Goal: Download file/media

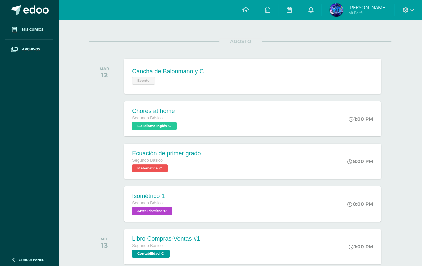
scroll to position [84, 0]
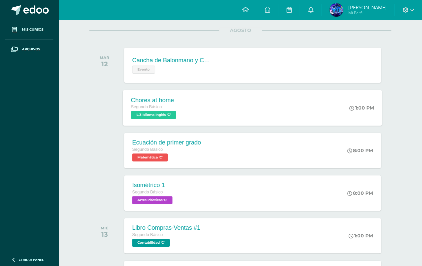
click at [206, 104] on div "Chores at home Segundo Básico L.3 Idioma Inglés 'C' 1:00 PM Chores at home L.3 …" at bounding box center [252, 108] width 259 height 36
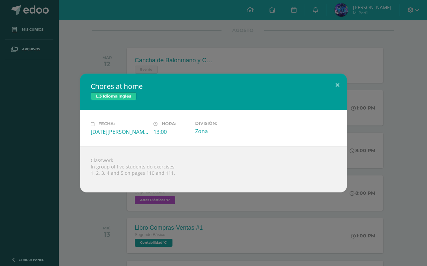
click at [146, 207] on div "Chores at home L.3 Idioma Inglés Fecha: [DATE][PERSON_NAME] Hora: 13:00 Divisió…" at bounding box center [213, 133] width 427 height 266
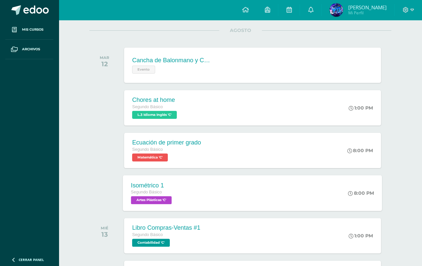
click at [315, 189] on div "Isométrico 1 Segundo Básico Artes Plásticas 'C' 8:00 PM Isométrico 1 Artes Plás…" at bounding box center [252, 193] width 259 height 36
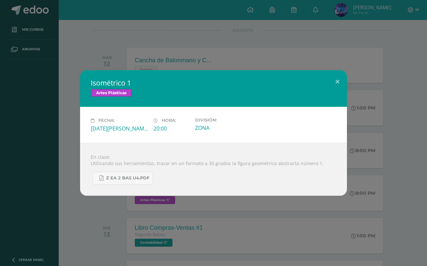
drag, startPoint x: 409, startPoint y: 167, endPoint x: 410, endPoint y: 164, distance: 3.8
click at [409, 167] on div "Isométrico 1 Artes Plásticas Fecha: [DATE][PERSON_NAME] Hora: 20:00 División: Z…" at bounding box center [213, 132] width 421 height 125
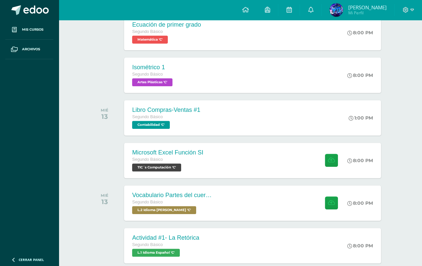
scroll to position [213, 0]
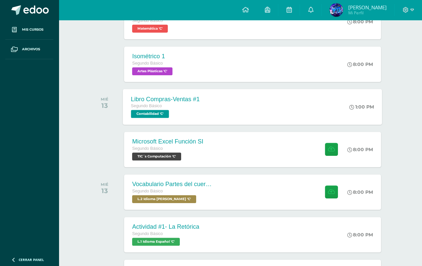
click at [282, 113] on div "Libro Compras-Ventas #1 Segundo Básico Contabilidad 'C' 1:00 PM Libro Compras-V…" at bounding box center [252, 107] width 259 height 36
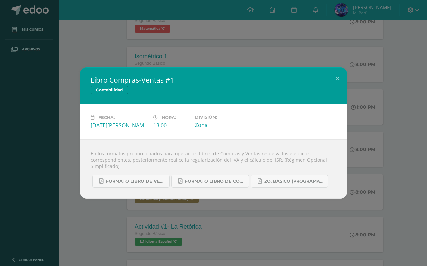
click at [383, 110] on div "Libro Compras-Ventas #1 Contabilidad Fecha: [DATE][PERSON_NAME] Hora: 13:00 Div…" at bounding box center [213, 133] width 421 height 132
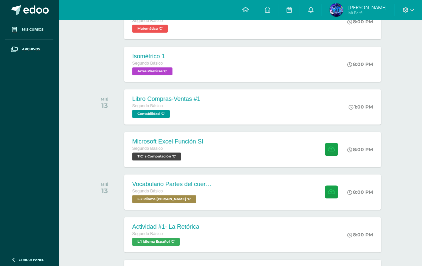
click at [247, 146] on div "Microsoft Excel Función SI Segundo Básico TIC´s Computación 'C' 8:00 PM Microso…" at bounding box center [252, 149] width 256 height 35
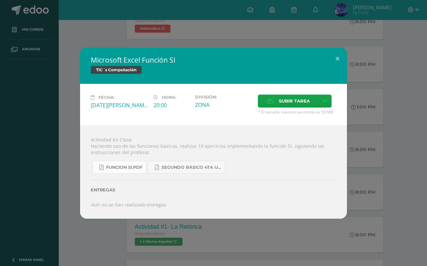
click at [141, 167] on span "FUNCION SI.pdf" at bounding box center [124, 167] width 36 height 5
click at [189, 171] on link "SEGUNDO BÁSICO 4TA UNIDAD.pdf" at bounding box center [186, 167] width 77 height 13
click at [185, 50] on div "Microsoft Excel Función SI TIC´s Computación" at bounding box center [213, 65] width 267 height 37
click at [184, 40] on div "Microsoft Excel Función SI TIC´s Computación Fecha: [DATE][PERSON_NAME] Hora: 2…" at bounding box center [213, 133] width 427 height 266
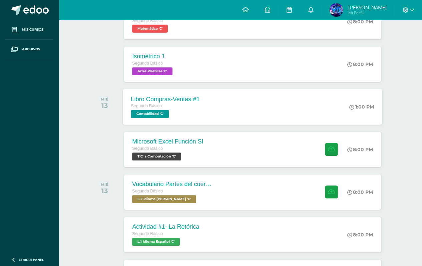
click at [193, 104] on div "Libro Compras-Ventas #1 Segundo Básico Contabilidad 'C'" at bounding box center [165, 107] width 85 height 36
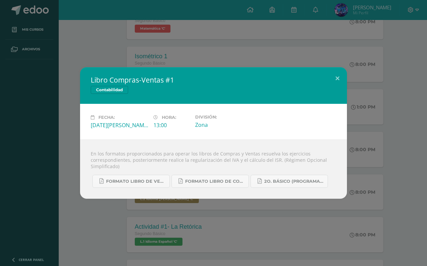
click at [224, 47] on div "Libro Compras-Ventas #1 Contabilidad Fecha: [DATE][PERSON_NAME] Hora: 13:00 Div…" at bounding box center [213, 133] width 427 height 266
